Goal: Transaction & Acquisition: Purchase product/service

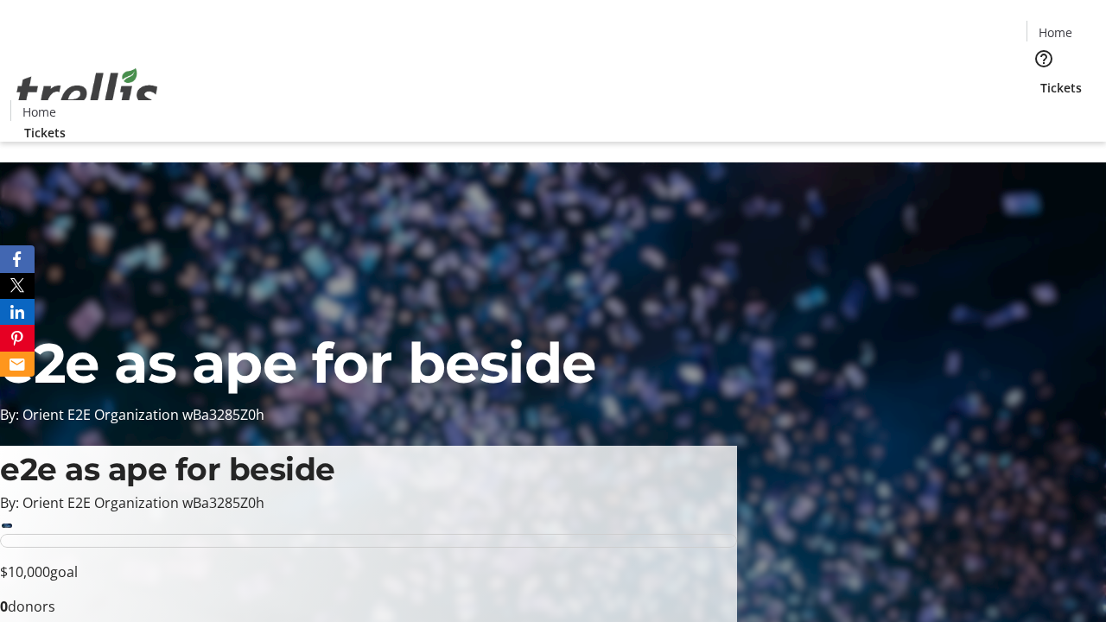
click at [1040, 79] on span "Tickets" at bounding box center [1060, 88] width 41 height 18
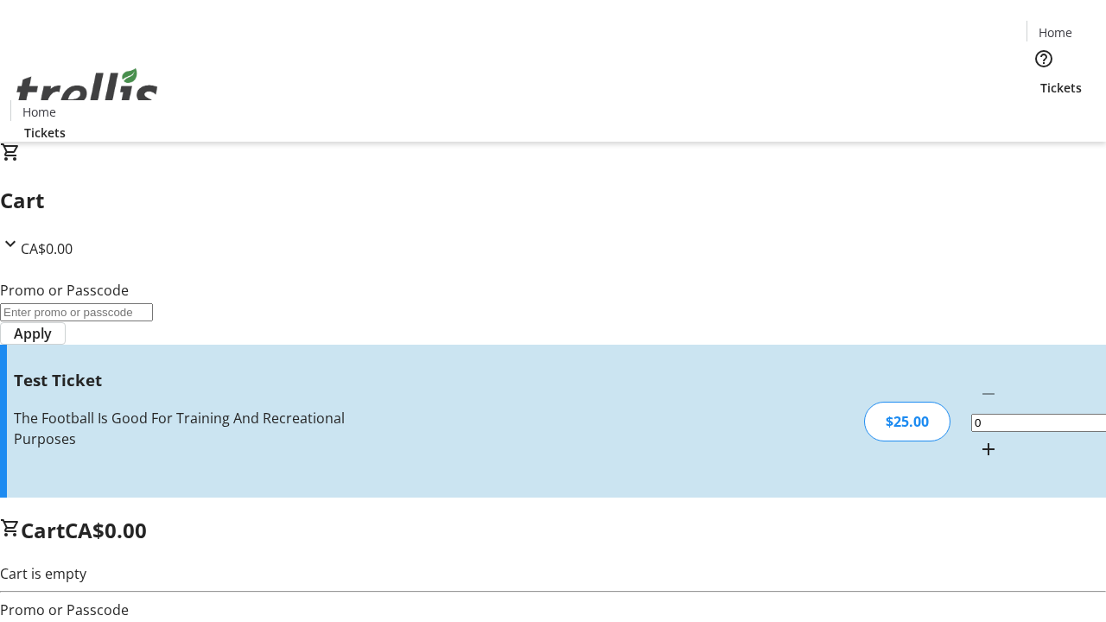
click at [978, 439] on mat-icon "Increment by one" at bounding box center [988, 449] width 21 height 21
type input "1"
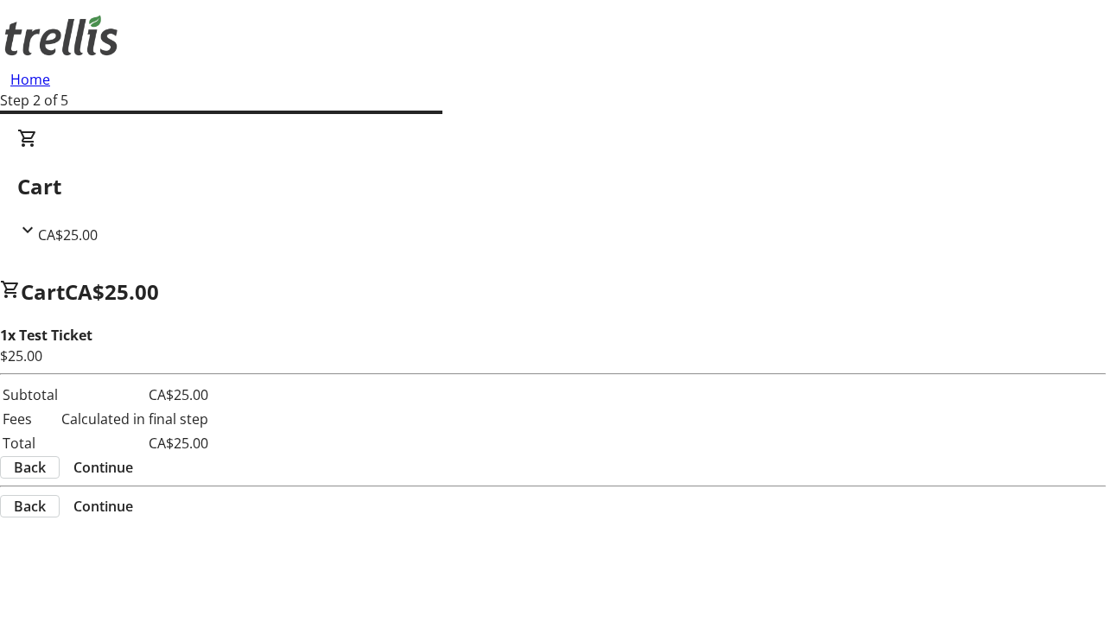
click at [133, 457] on span "Continue" at bounding box center [103, 467] width 60 height 21
